Goal: Check status: Check status

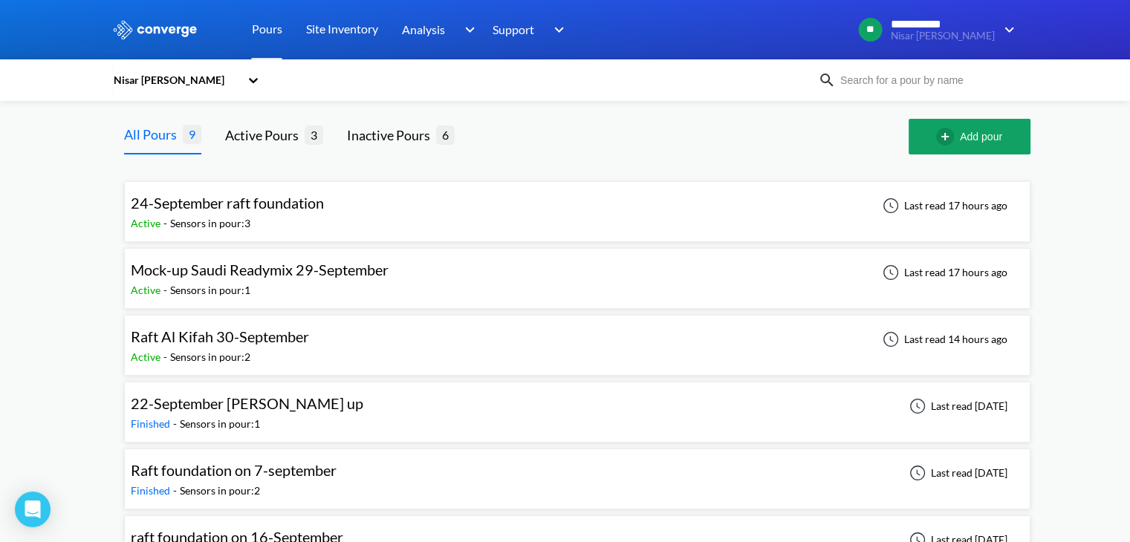
click at [218, 221] on div "Sensors in pour: 3" at bounding box center [210, 223] width 80 height 16
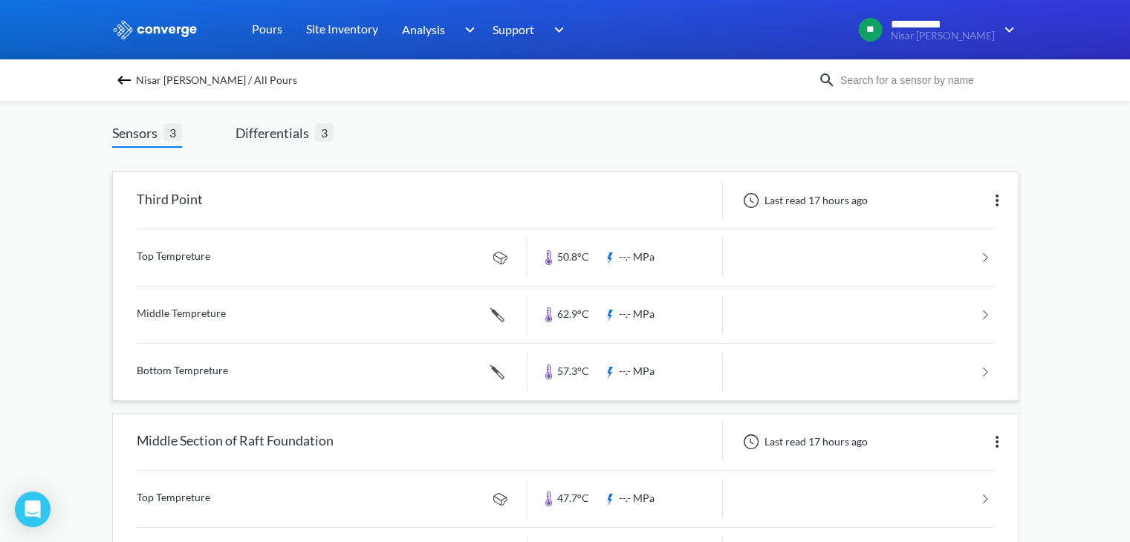
scroll to position [74, 0]
click at [287, 134] on span "Differentials" at bounding box center [274, 134] width 79 height 21
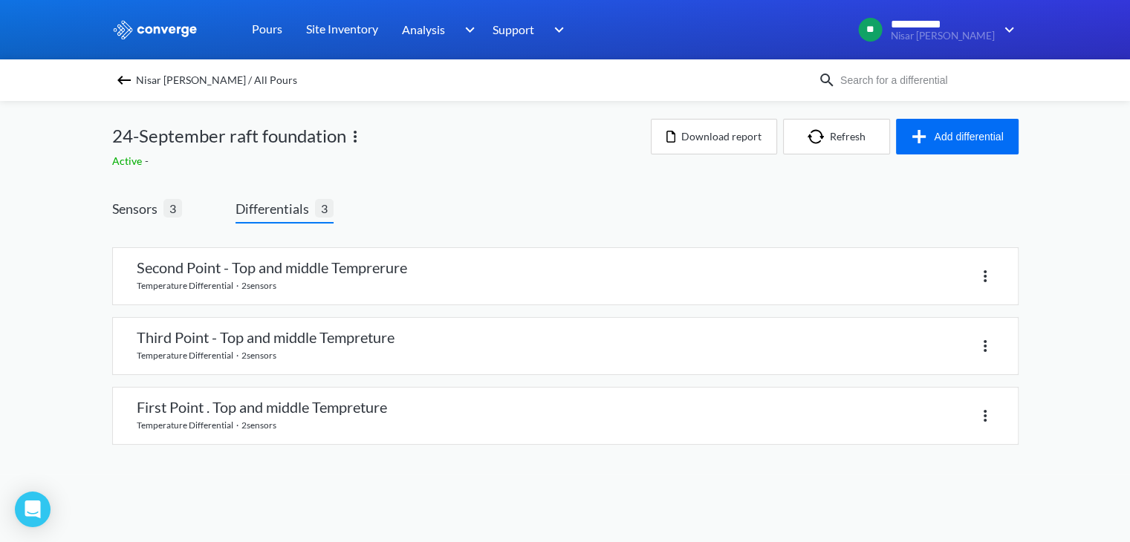
scroll to position [0, 0]
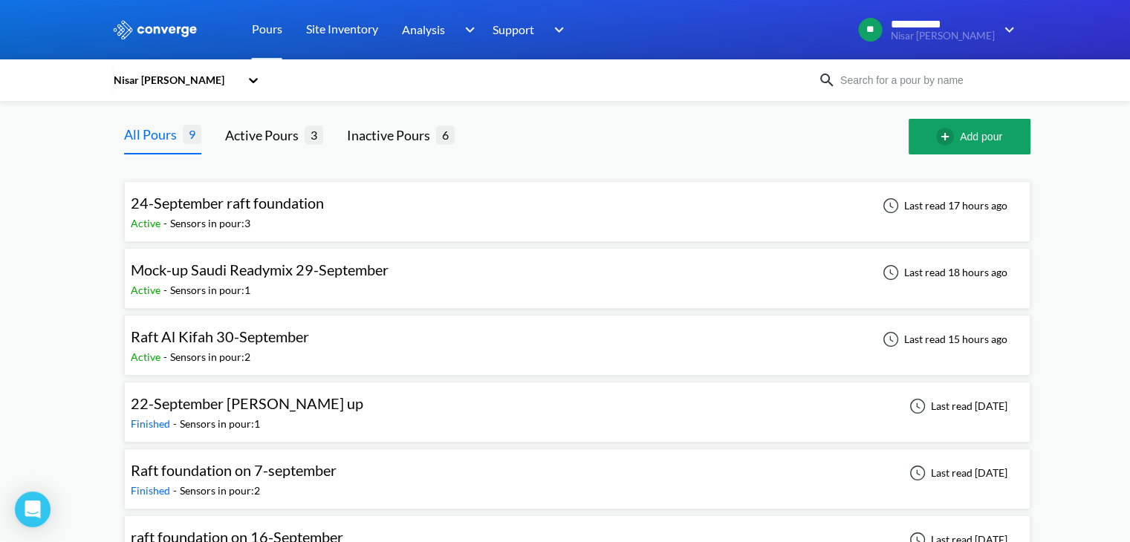
click at [212, 218] on div "Sensors in pour: 3" at bounding box center [210, 223] width 80 height 16
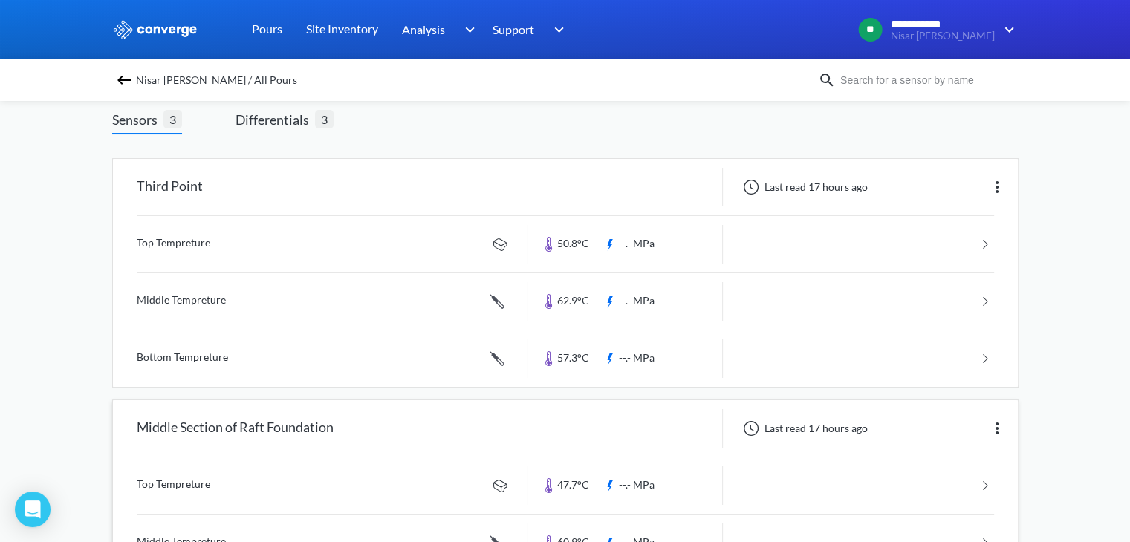
scroll to position [73, 0]
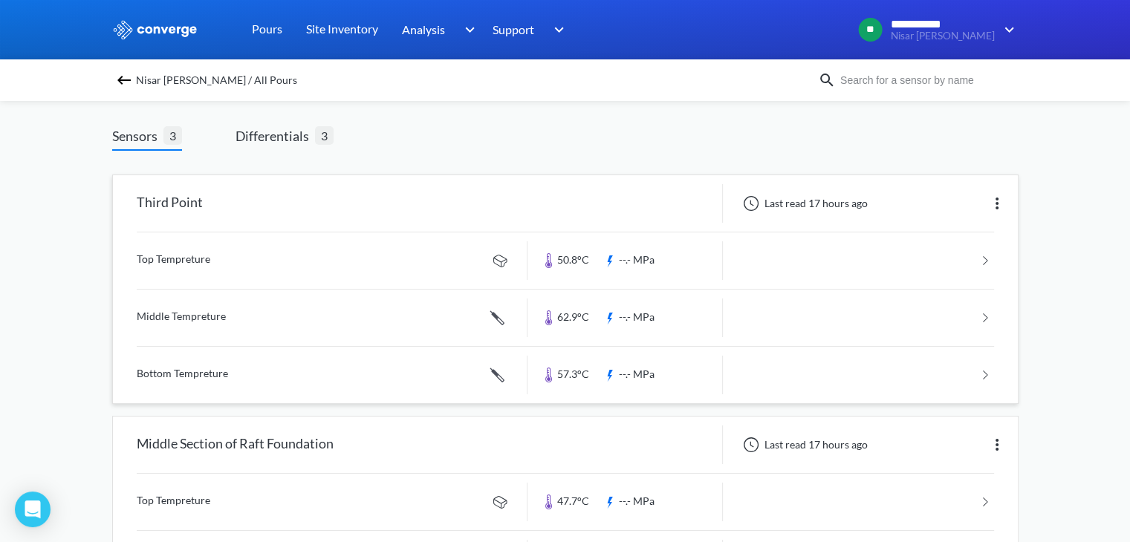
click at [176, 256] on link at bounding box center [565, 260] width 857 height 56
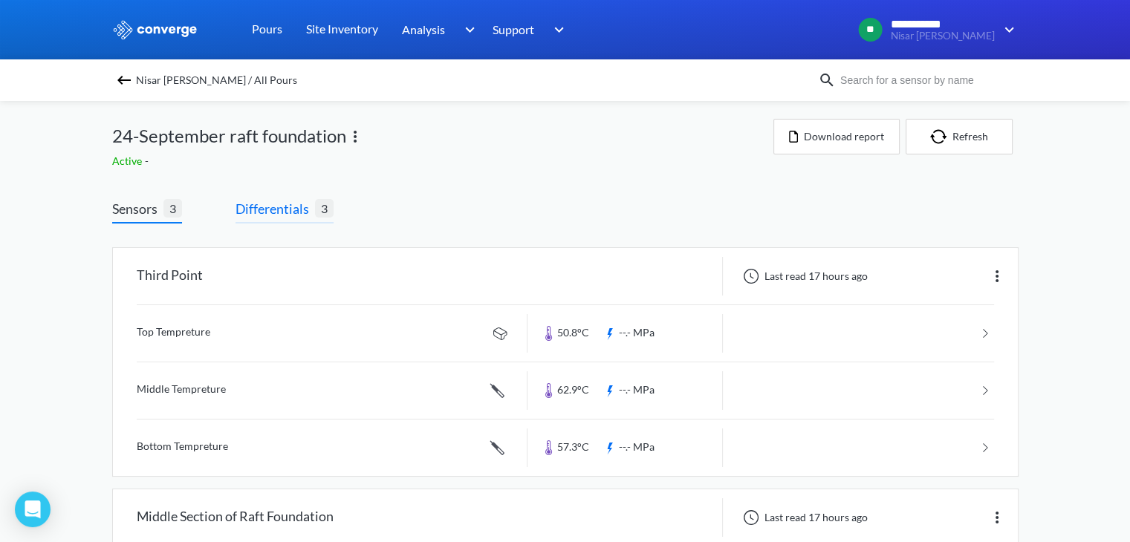
click at [308, 215] on span "Differentials" at bounding box center [274, 208] width 79 height 21
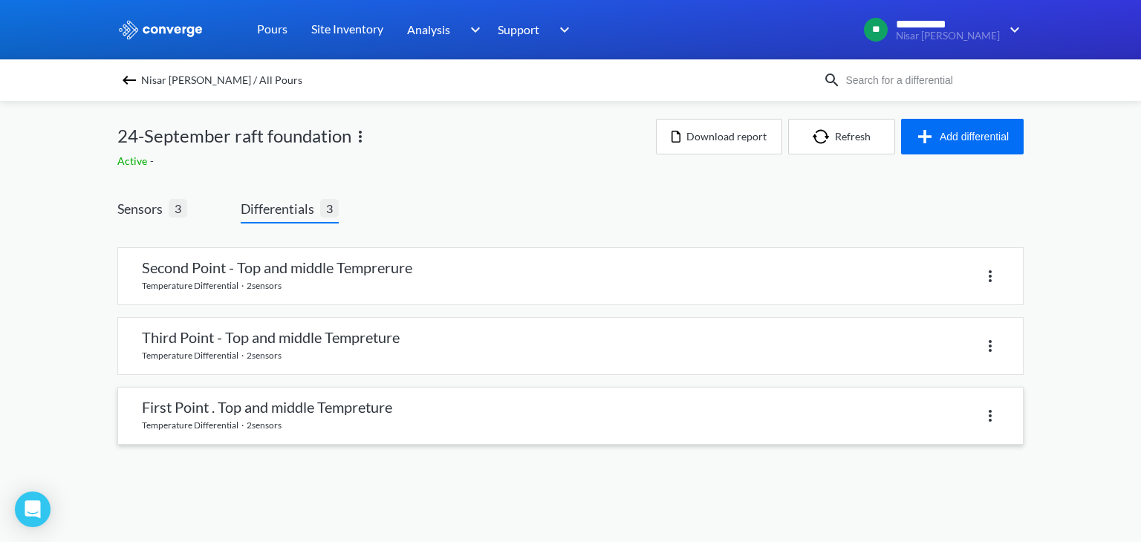
click at [259, 417] on link at bounding box center [570, 416] width 905 height 56
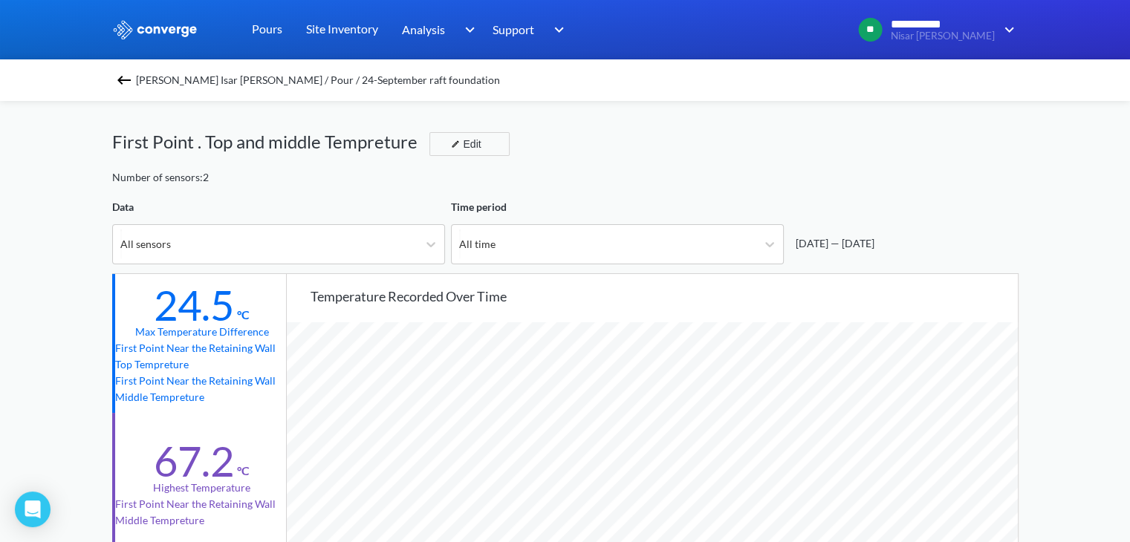
click at [132, 79] on img at bounding box center [124, 80] width 18 height 18
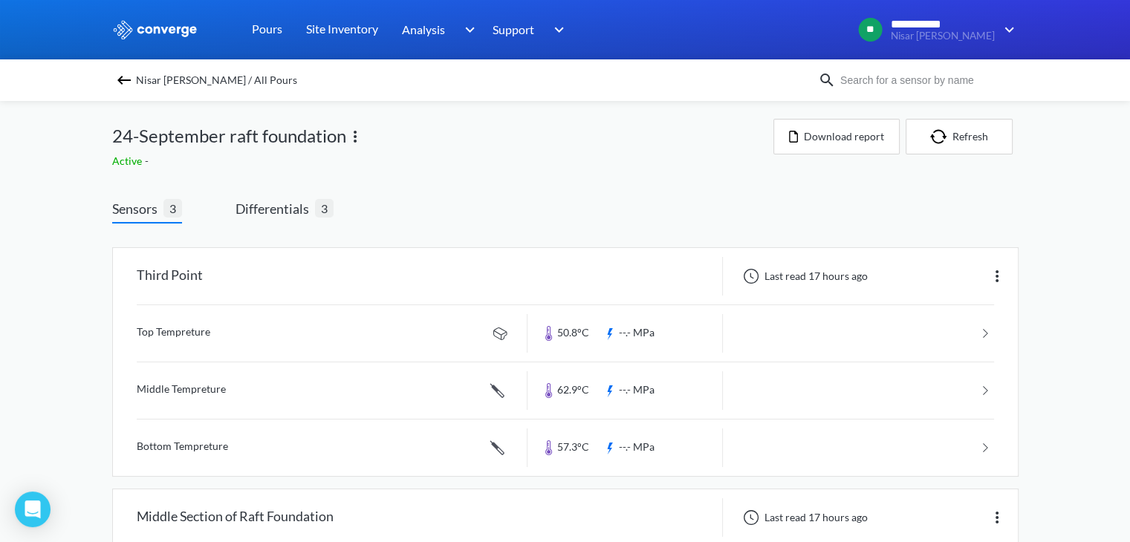
click at [130, 77] on img at bounding box center [124, 80] width 18 height 18
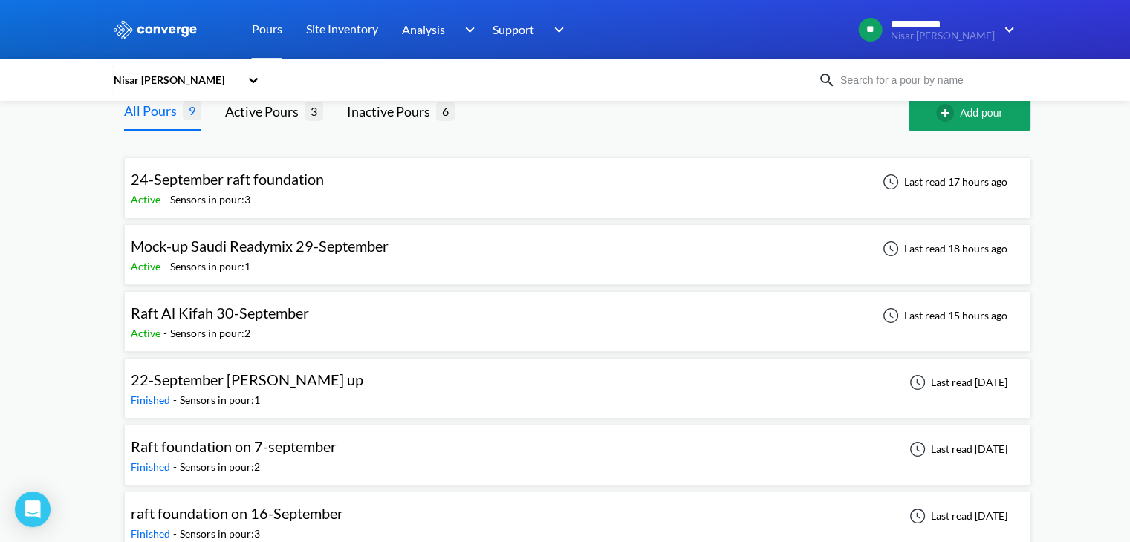
scroll to position [21, 0]
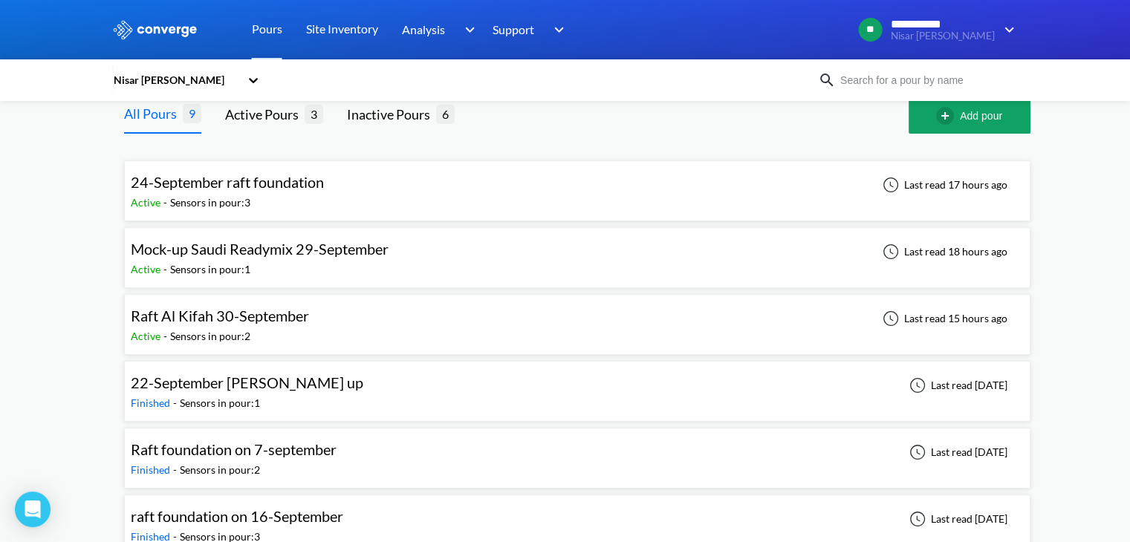
click at [331, 331] on div "Raft Al Kifah 30-September Active - Sensors in pour: 2 Last read 15 hours ago" at bounding box center [577, 325] width 893 height 48
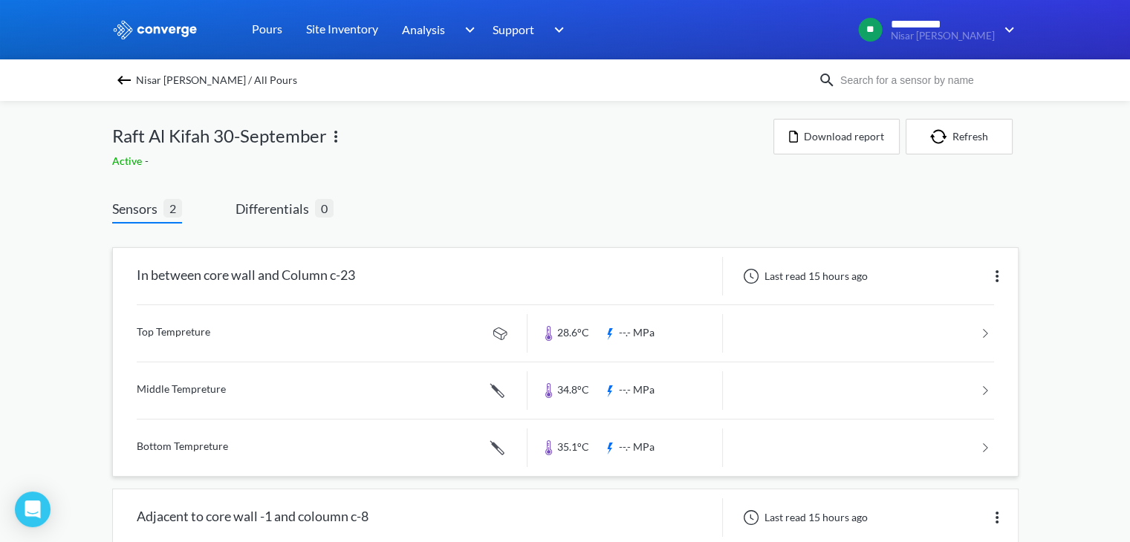
click at [151, 335] on link at bounding box center [565, 333] width 857 height 56
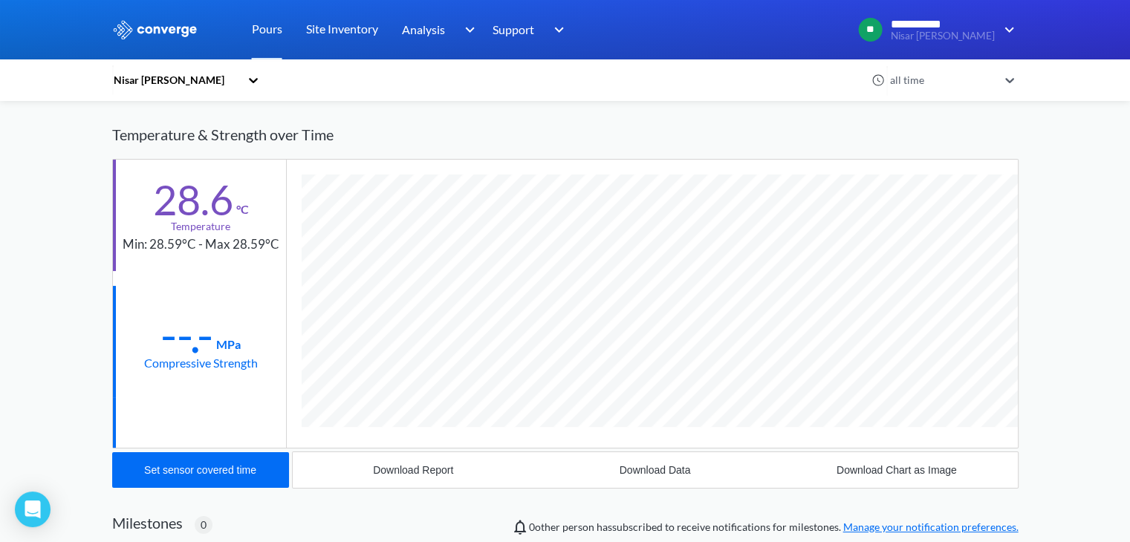
scroll to position [802, 906]
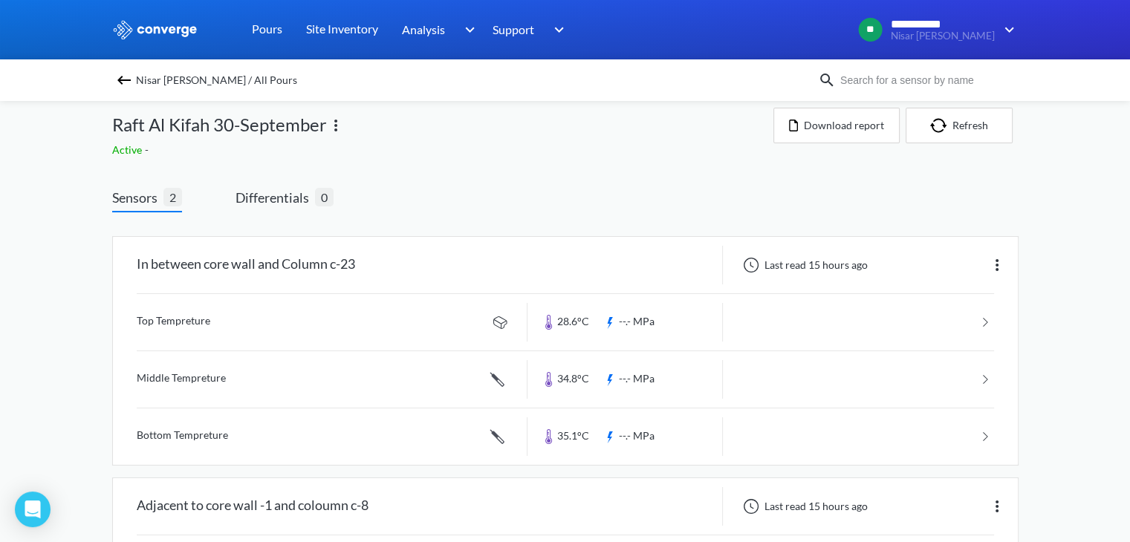
scroll to position [204, 0]
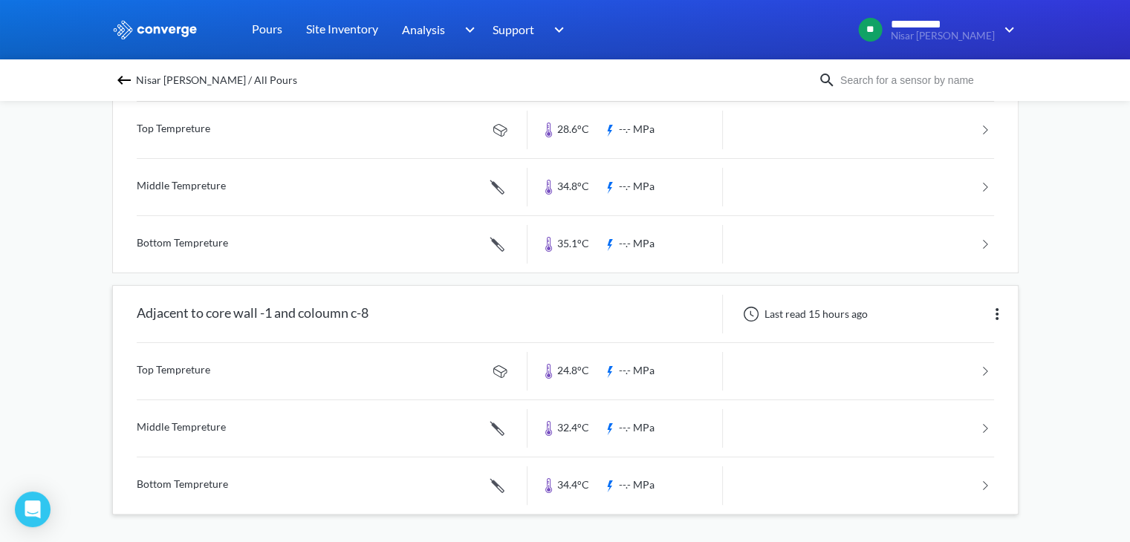
click at [175, 363] on link at bounding box center [565, 371] width 857 height 56
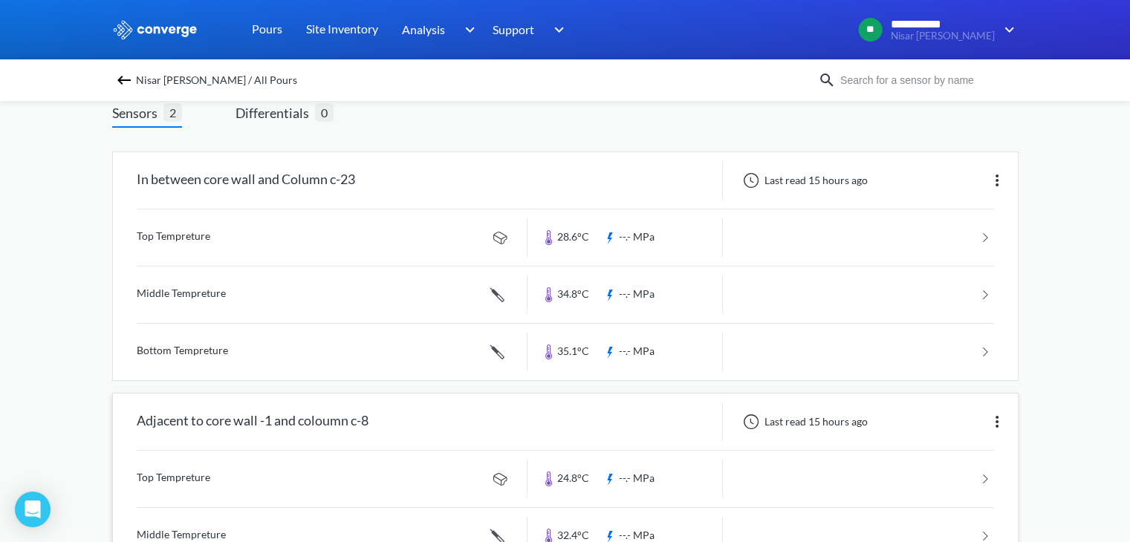
scroll to position [204, 0]
